Goal: Task Accomplishment & Management: Use online tool/utility

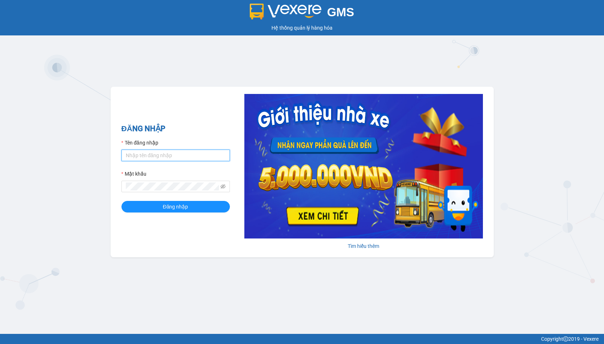
click at [139, 151] on input "Tên đăng nhập" at bounding box center [175, 156] width 108 height 12
type input "linhdl.phuchai"
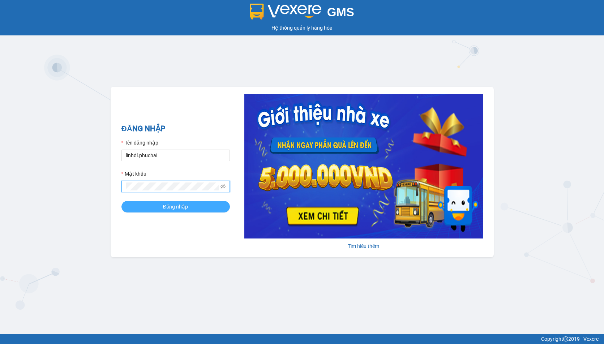
click at [171, 207] on span "Đăng nhập" at bounding box center [175, 207] width 25 height 8
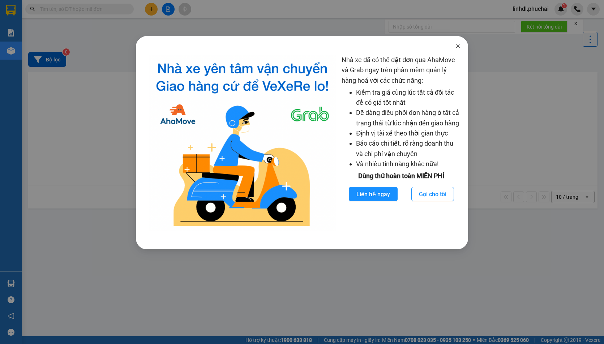
drag, startPoint x: 457, startPoint y: 46, endPoint x: 455, endPoint y: 42, distance: 4.2
click at [457, 46] on icon "close" at bounding box center [458, 46] width 6 height 6
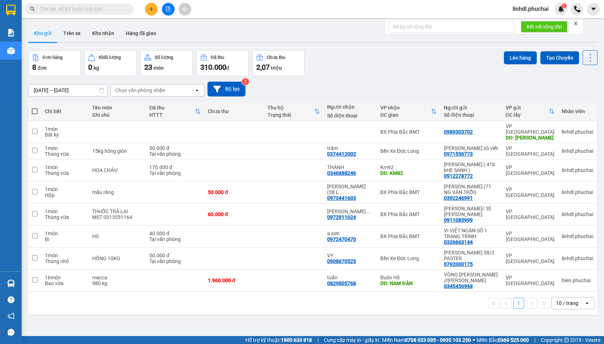
click at [366, 73] on div "Đơn hàng 8 đơn Khối lượng 0 kg Số lượng 23 món Đã thu 310.000 đ Chưa thu 2,07 t…" at bounding box center [312, 63] width 569 height 26
drag, startPoint x: 367, startPoint y: 78, endPoint x: 365, endPoint y: 73, distance: 5.5
click at [366, 74] on div "ver 1.8.137 Kho gửi Trên xe Kho nhận Hàng đã giao Đơn hàng 8 đơn Khối lượng 0 k…" at bounding box center [312, 194] width 575 height 344
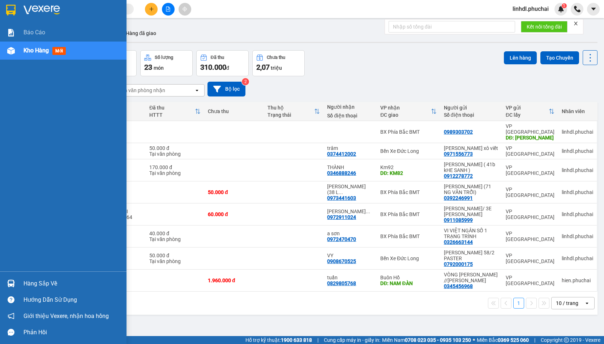
click at [41, 56] on div "Kho hàng mới" at bounding box center [72, 51] width 98 height 18
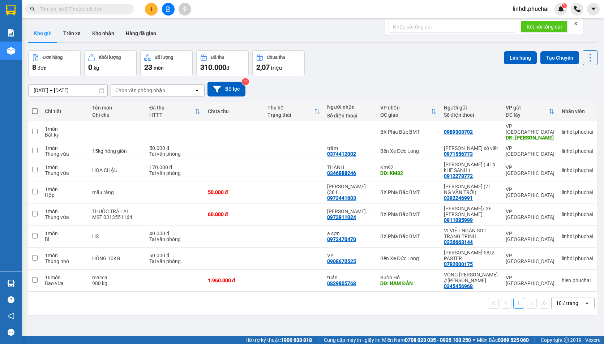
click at [383, 56] on div "Đơn hàng 8 đơn Khối lượng 0 kg Số lượng 23 món Đã thu 310.000 đ Chưa thu 2,07 t…" at bounding box center [312, 63] width 569 height 26
click at [35, 109] on span at bounding box center [35, 111] width 6 height 6
click at [35, 108] on input "checkbox" at bounding box center [35, 108] width 0 height 0
checkbox input "true"
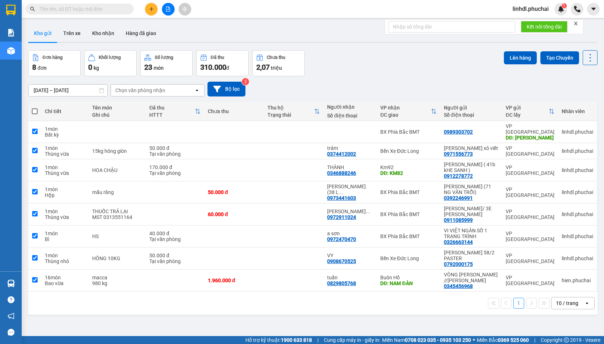
checkbox input "true"
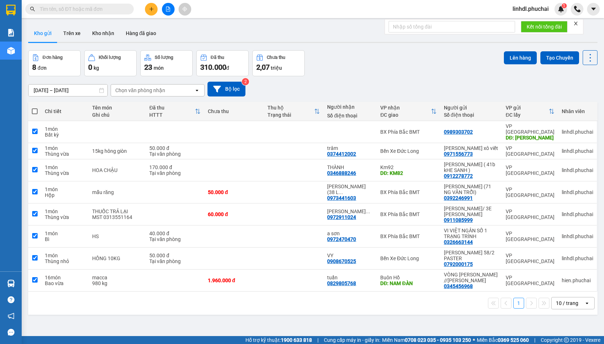
checkbox input "true"
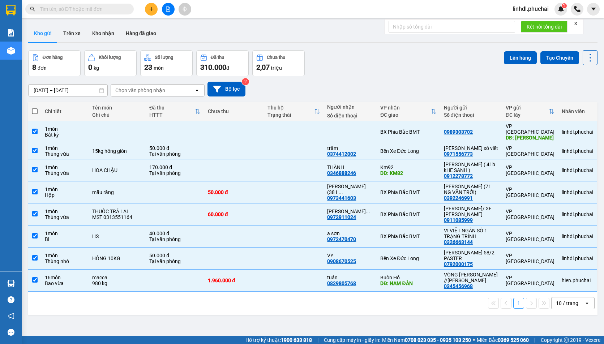
scroll to position [33, 0]
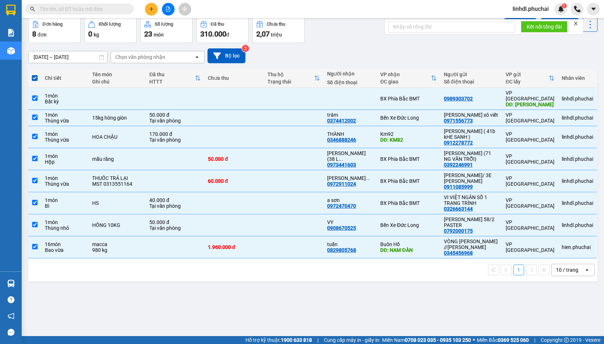
click at [576, 23] on icon "close" at bounding box center [575, 23] width 5 height 5
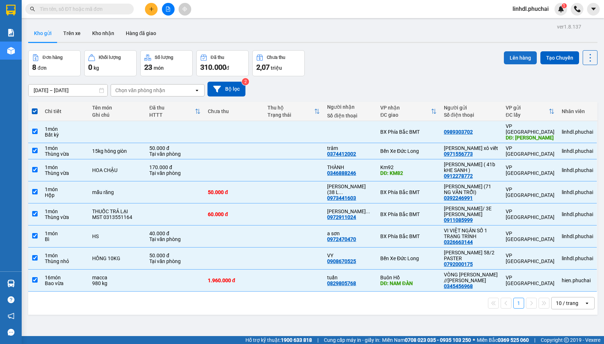
click at [513, 61] on button "Lên hàng" at bounding box center [520, 57] width 33 height 13
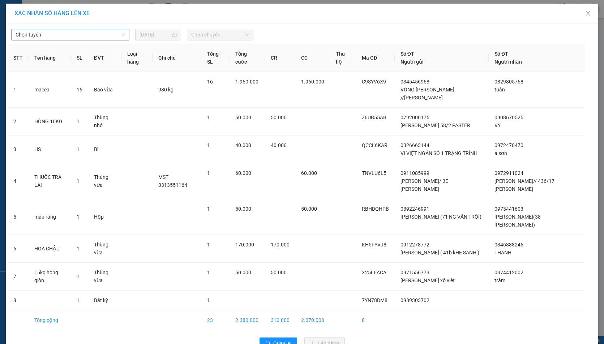
click at [54, 32] on span "Chọn tuyến" at bounding box center [70, 34] width 109 height 11
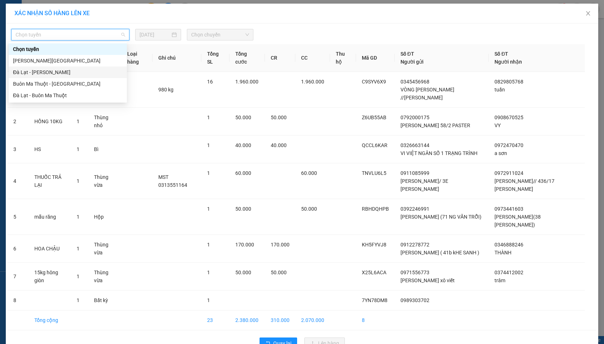
click at [45, 73] on div "Đà Lạt - Gia Lai" at bounding box center [67, 72] width 109 height 8
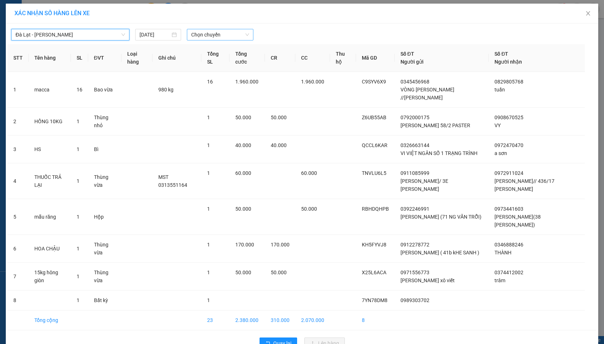
drag, startPoint x: 215, startPoint y: 36, endPoint x: 218, endPoint y: 38, distance: 3.9
click at [215, 36] on span "Chọn chuyến" at bounding box center [220, 34] width 58 height 11
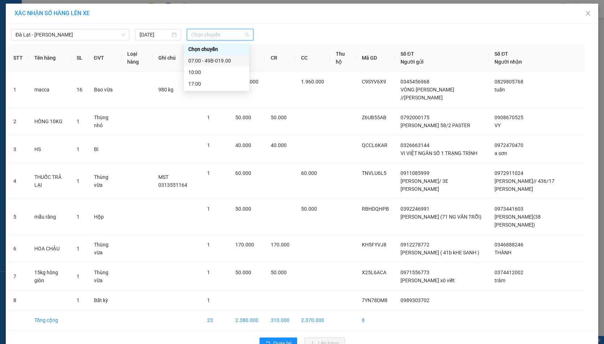
click at [223, 60] on div "07:00 - 49B-019.00" at bounding box center [216, 61] width 56 height 8
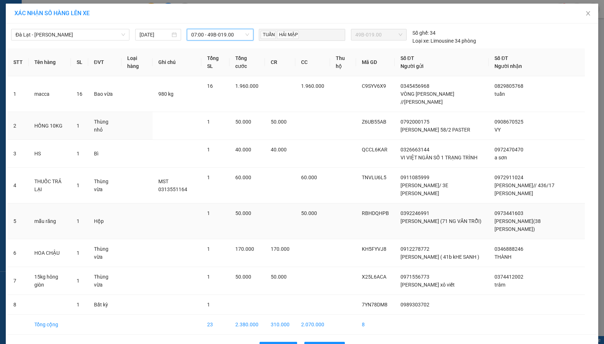
scroll to position [23, 0]
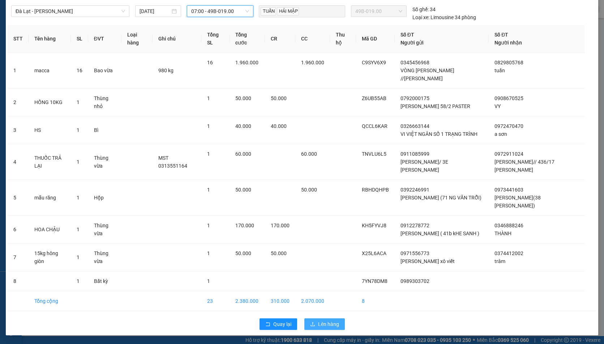
click at [322, 329] on button "Lên hàng" at bounding box center [324, 324] width 40 height 12
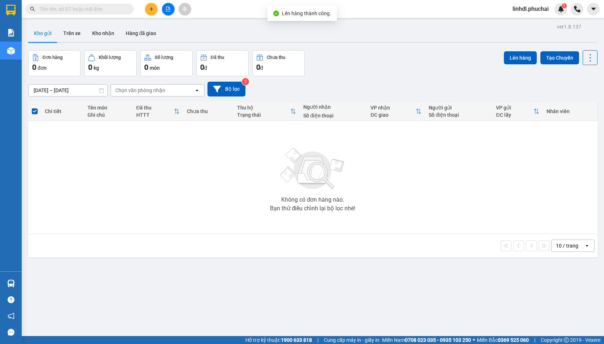
click at [169, 7] on icon "file-add" at bounding box center [167, 9] width 5 height 5
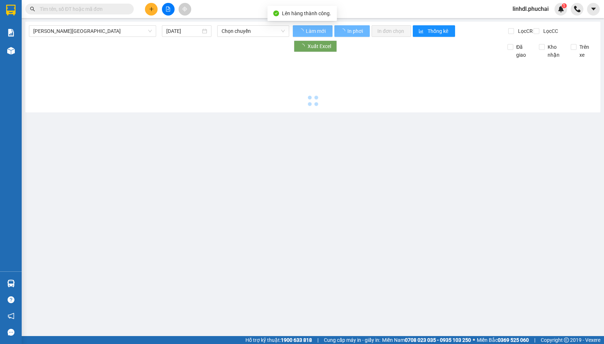
type input "13/09/2025"
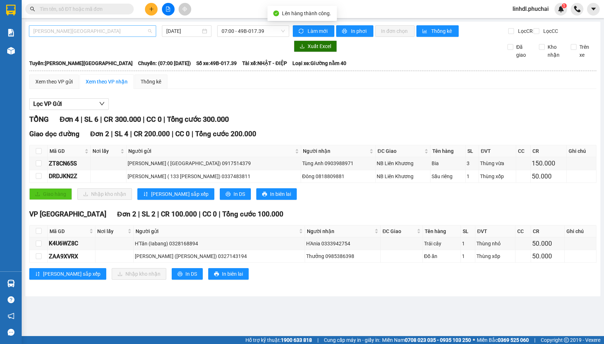
click at [108, 30] on span "Gia Lai - Đà Lạt" at bounding box center [92, 31] width 119 height 11
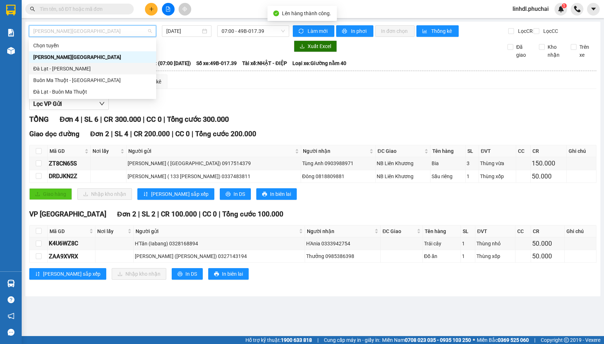
click at [54, 69] on div "Đà Lạt - Gia Lai" at bounding box center [92, 69] width 119 height 8
type input "13/09/2025"
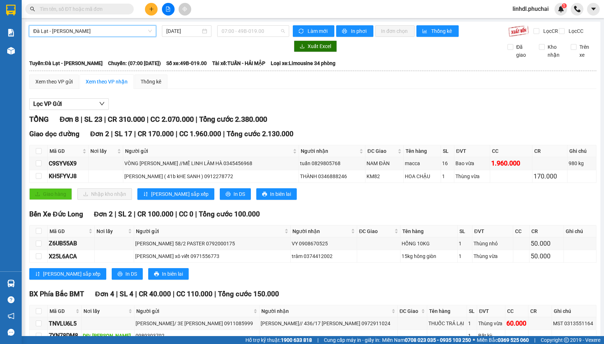
drag, startPoint x: 232, startPoint y: 33, endPoint x: 267, endPoint y: 51, distance: 38.6
click at [236, 33] on span "07:00 - 49B-019.00" at bounding box center [252, 31] width 63 height 11
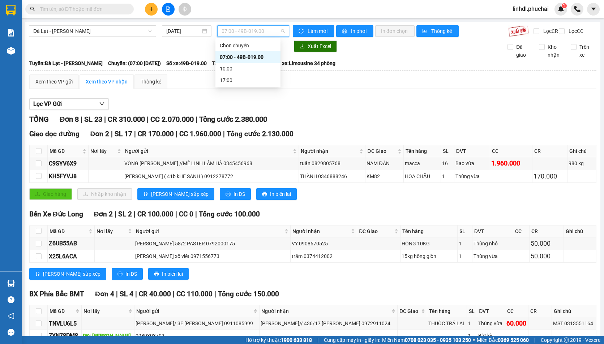
drag, startPoint x: 267, startPoint y: 57, endPoint x: 325, endPoint y: 34, distance: 62.3
click at [268, 56] on div "07:00 - 49B-019.00" at bounding box center [248, 57] width 56 height 8
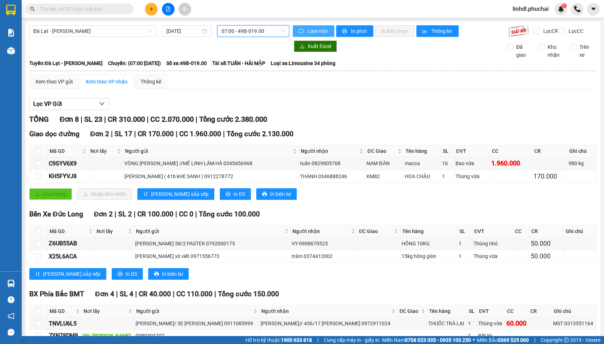
click at [328, 30] on button "Làm mới" at bounding box center [314, 31] width 42 height 12
drag, startPoint x: 328, startPoint y: 30, endPoint x: 321, endPoint y: 34, distance: 7.6
click at [327, 31] on button "Làm mới" at bounding box center [314, 31] width 42 height 12
click at [350, 35] on button "In phơi" at bounding box center [354, 31] width 37 height 12
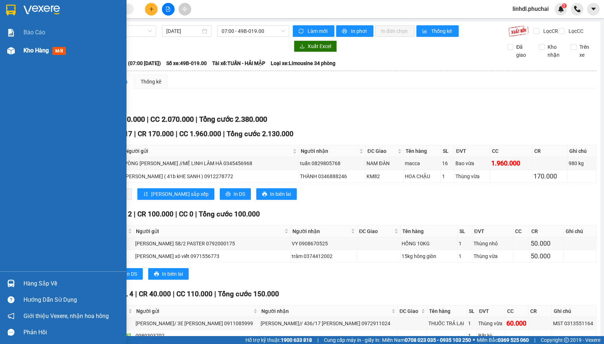
click at [19, 51] on div "Kho hàng mới" at bounding box center [63, 51] width 126 height 18
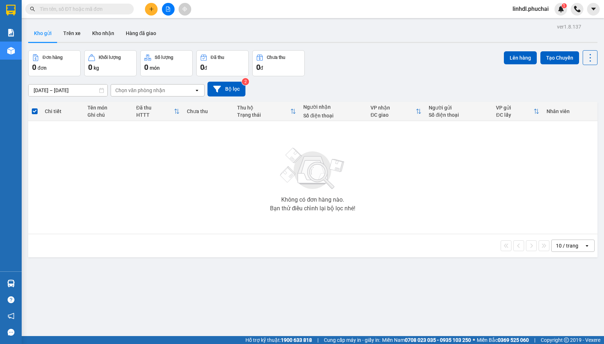
drag, startPoint x: 531, startPoint y: 10, endPoint x: 535, endPoint y: 13, distance: 4.9
click at [531, 10] on span "linhdl.phuchai" at bounding box center [531, 8] width 48 height 9
click at [532, 23] on span "Đăng xuất" at bounding box center [533, 22] width 33 height 8
